Goal: Task Accomplishment & Management: Manage account settings

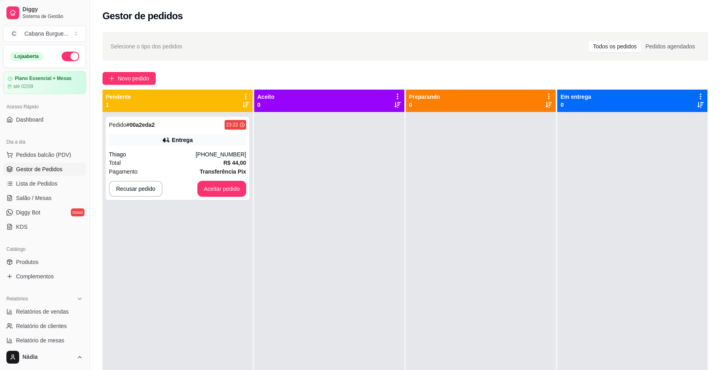
scroll to position [15, 0]
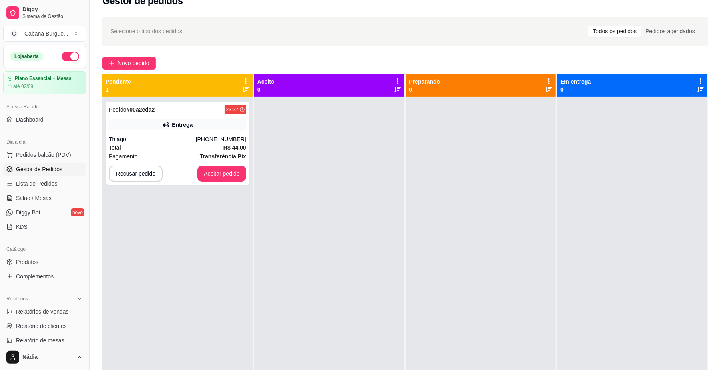
click at [62, 55] on button "button" at bounding box center [71, 57] width 18 height 10
click at [215, 173] on button "Aceitar pedido" at bounding box center [221, 174] width 47 height 16
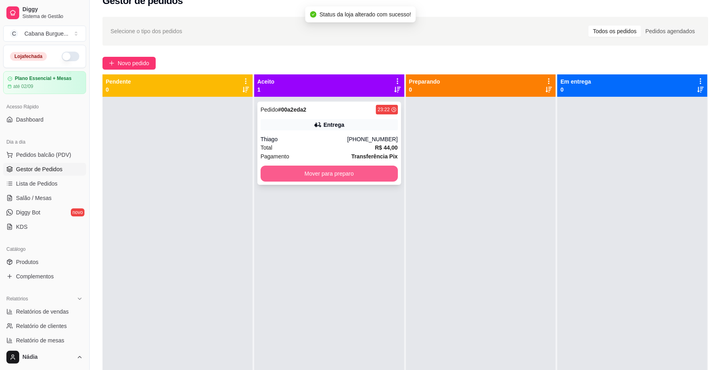
click at [332, 175] on button "Mover para preparo" at bounding box center [329, 174] width 137 height 16
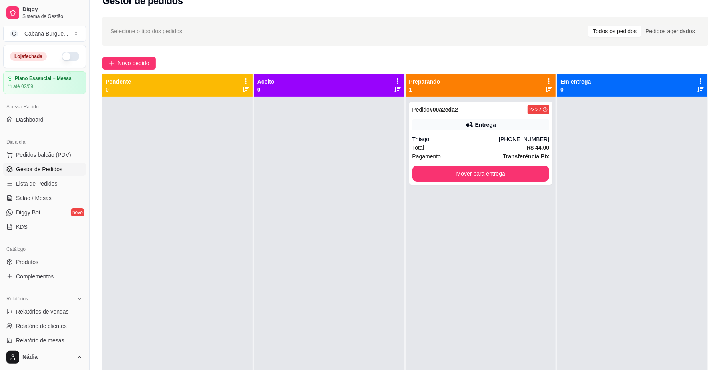
click at [54, 177] on ul "Pedidos balcão (PDV) Gestor de Pedidos Lista de Pedidos Salão / Mesas Diggy Bot…" at bounding box center [44, 191] width 83 height 85
click at [55, 185] on span "Lista de Pedidos" at bounding box center [37, 184] width 42 height 8
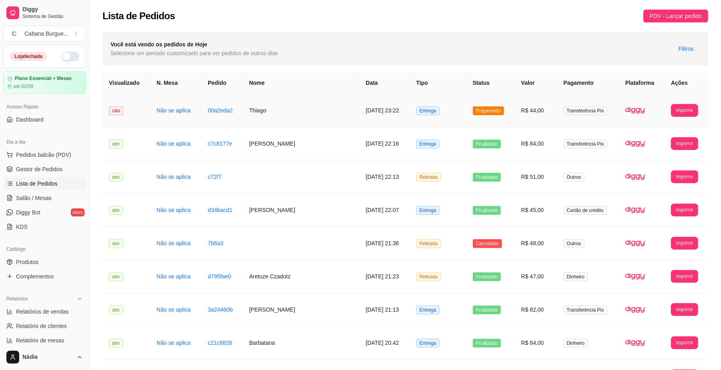
click at [282, 108] on td "Thiago" at bounding box center [301, 110] width 117 height 33
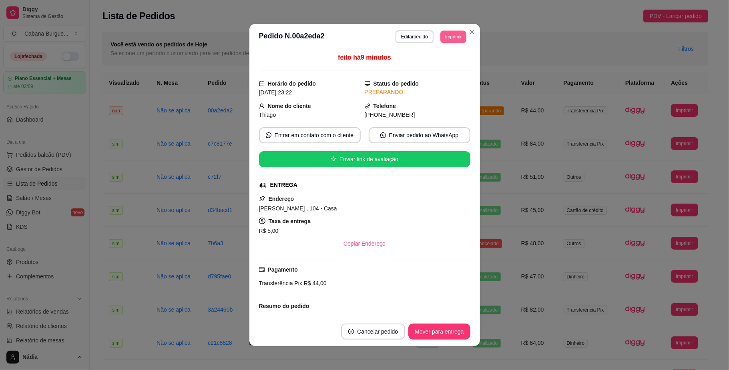
click at [450, 33] on button "Imprimir" at bounding box center [453, 36] width 26 height 12
click at [433, 66] on button "IMPRESSORA" at bounding box center [435, 64] width 56 height 12
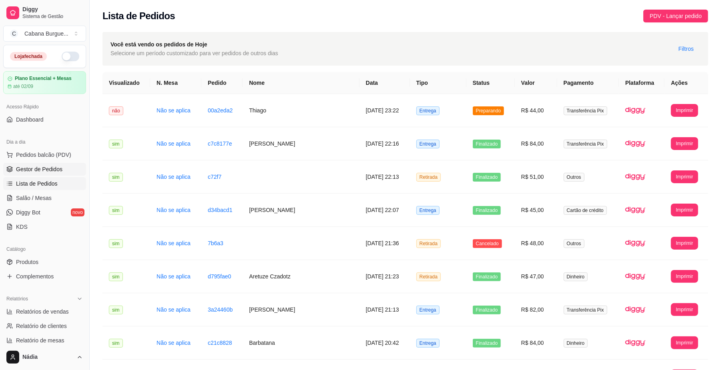
click at [27, 167] on span "Gestor de Pedidos" at bounding box center [39, 169] width 46 height 8
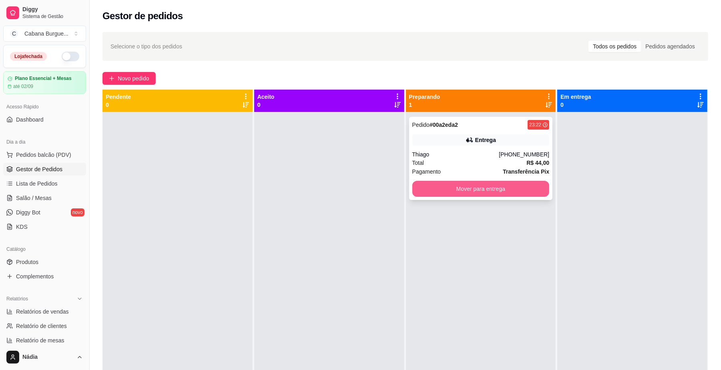
click at [494, 191] on button "Mover para entrega" at bounding box center [480, 189] width 137 height 16
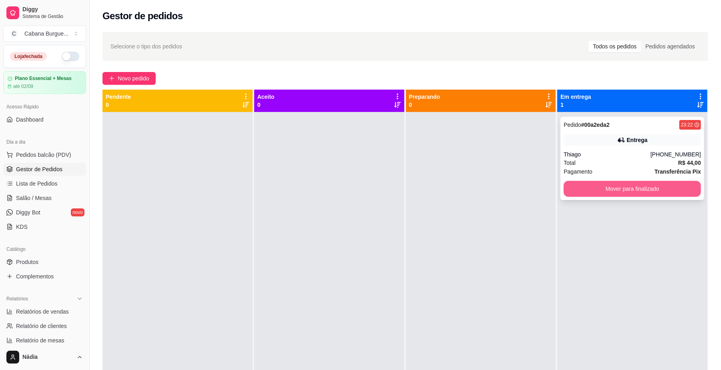
click at [594, 187] on button "Mover para finalizado" at bounding box center [632, 189] width 137 height 16
